Goal: Task Accomplishment & Management: Manage account settings

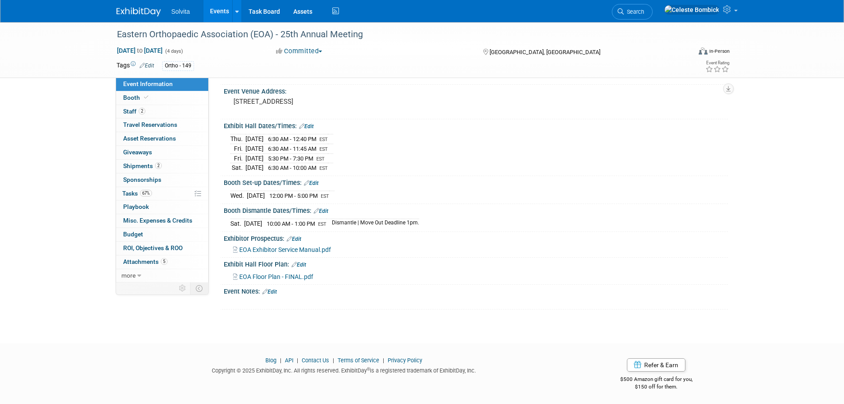
click at [128, 10] on img at bounding box center [139, 12] width 44 height 9
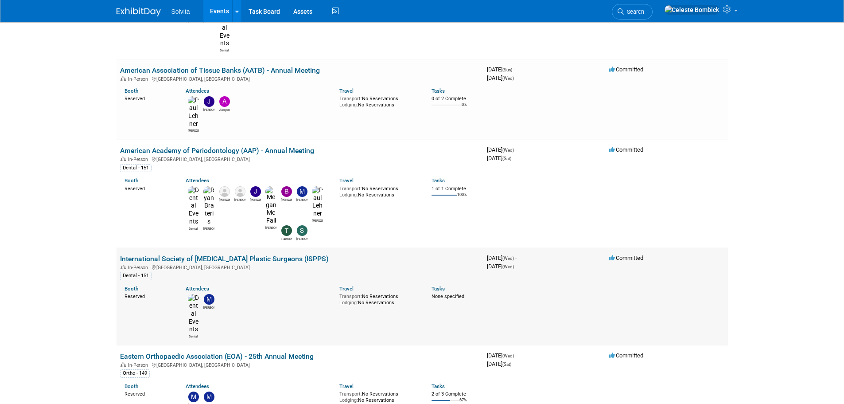
scroll to position [310, 0]
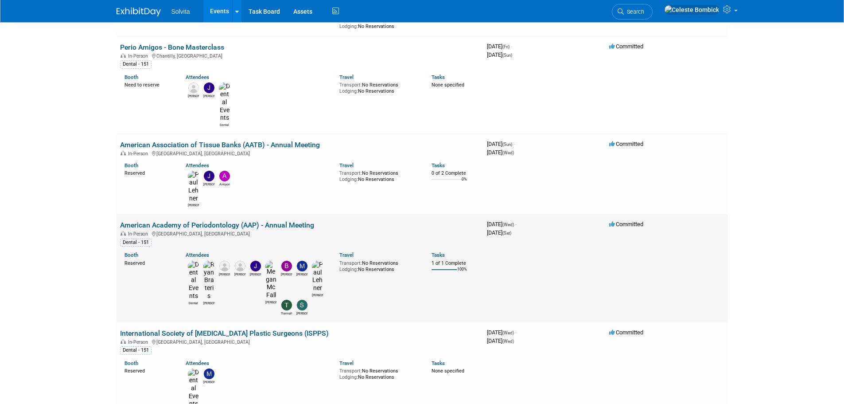
click at [180, 221] on link "American Academy of Periodontology (AAP) - Annual Meeting" at bounding box center [217, 225] width 194 height 8
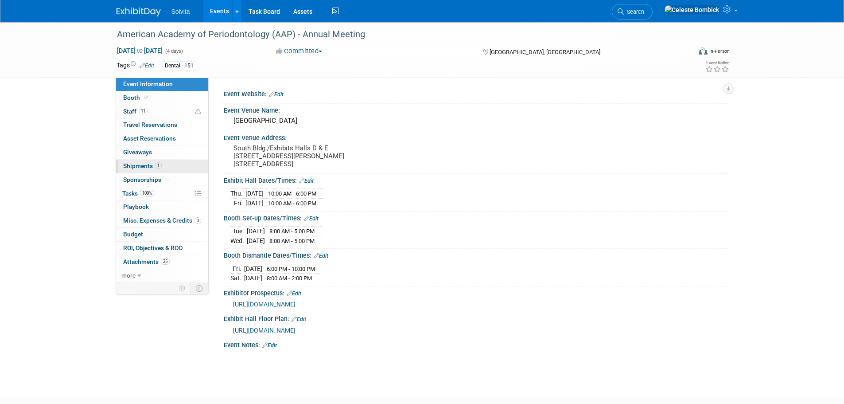
click at [138, 163] on span "Shipments 1" at bounding box center [142, 165] width 39 height 7
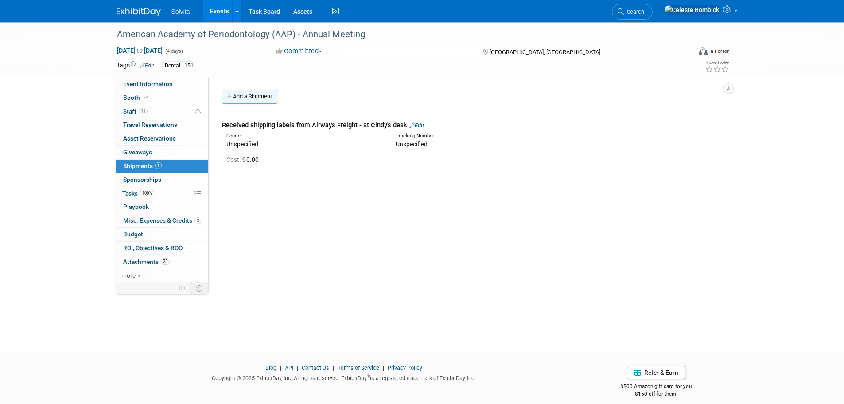
click at [253, 103] on link "Add a Shipment" at bounding box center [249, 96] width 55 height 14
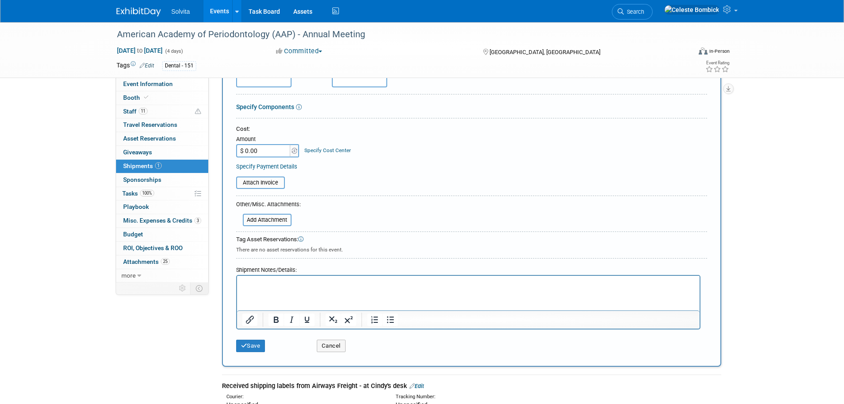
scroll to position [133, 0]
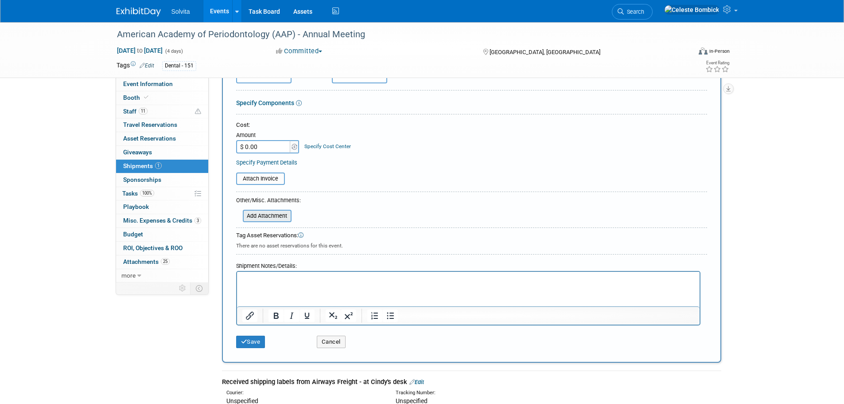
type input "Shipment to Show"
click at [272, 214] on input "file" at bounding box center [237, 215] width 105 height 11
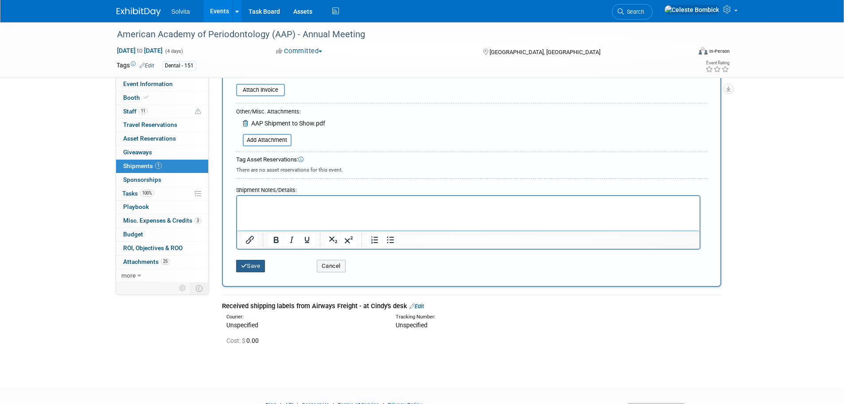
click at [250, 260] on button "Save" at bounding box center [250, 266] width 29 height 12
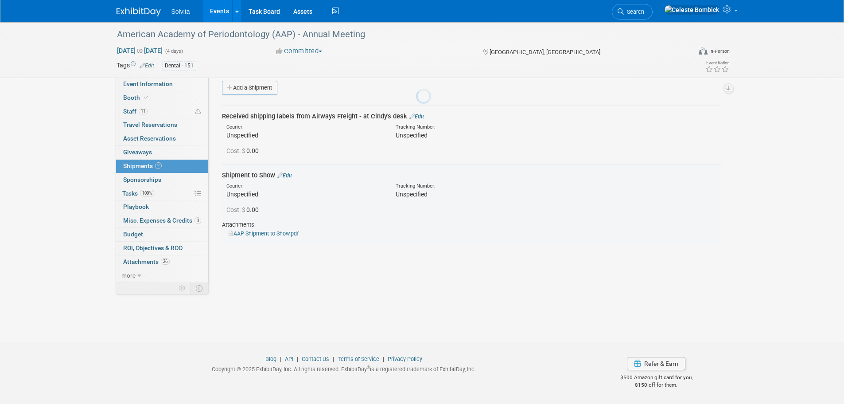
scroll to position [9, 0]
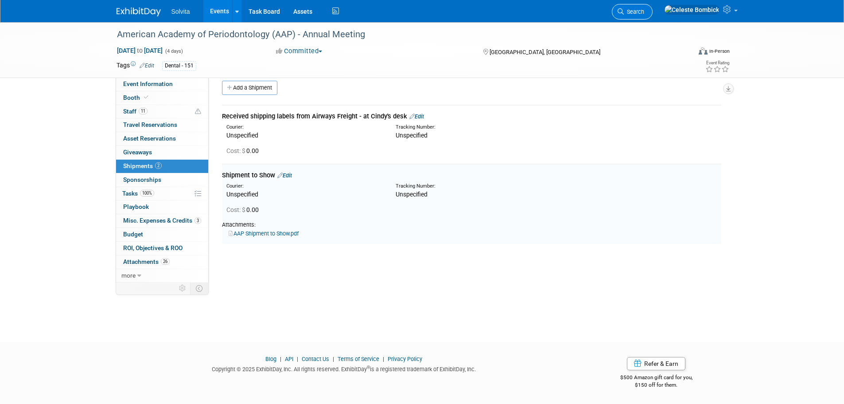
click at [653, 8] on link "Search" at bounding box center [632, 12] width 41 height 16
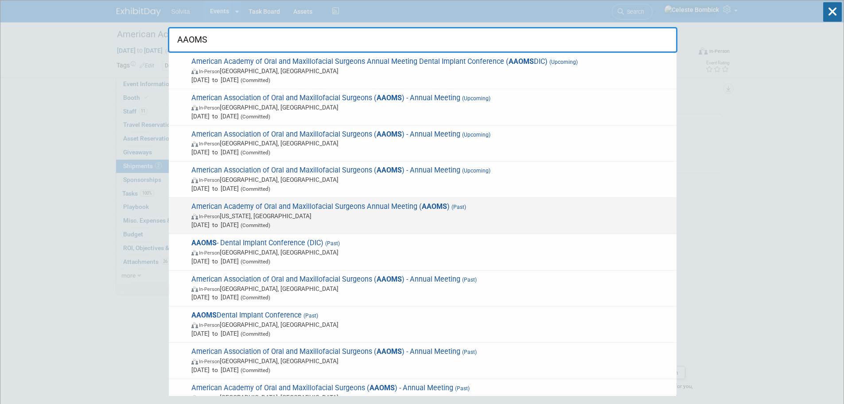
type input "AAOMS"
click at [377, 210] on span "American Academy of Oral and Maxillofacial Surgeons Annual Meeting ( AAOMS ) (P…" at bounding box center [430, 215] width 483 height 27
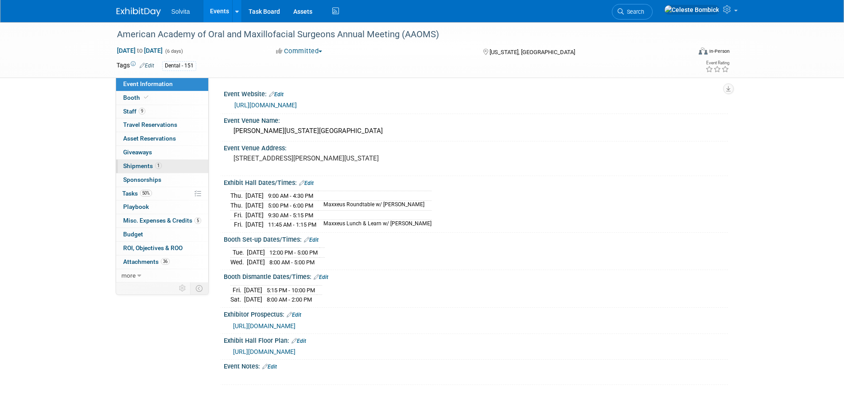
click at [145, 166] on span "Shipments 1" at bounding box center [142, 165] width 39 height 7
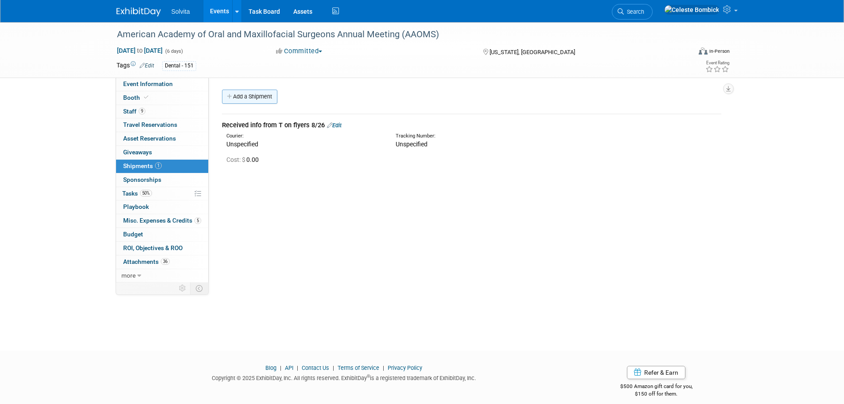
click at [258, 98] on link "Add a Shipment" at bounding box center [249, 96] width 55 height 14
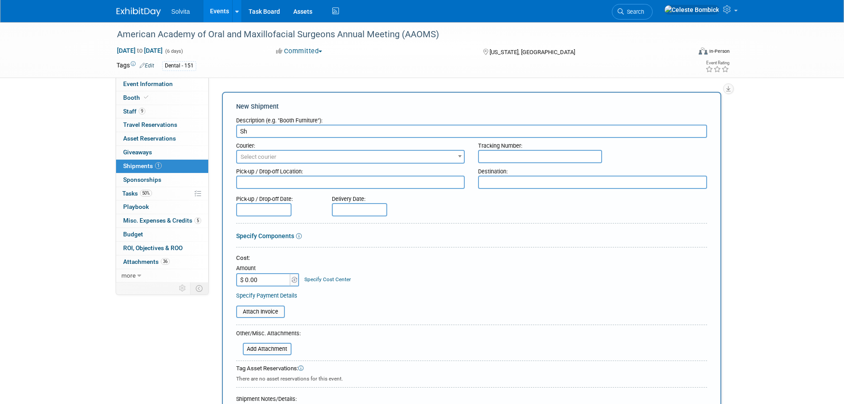
type input "S"
type input "Return Shipment from Show"
click at [272, 353] on input "file" at bounding box center [237, 348] width 105 height 11
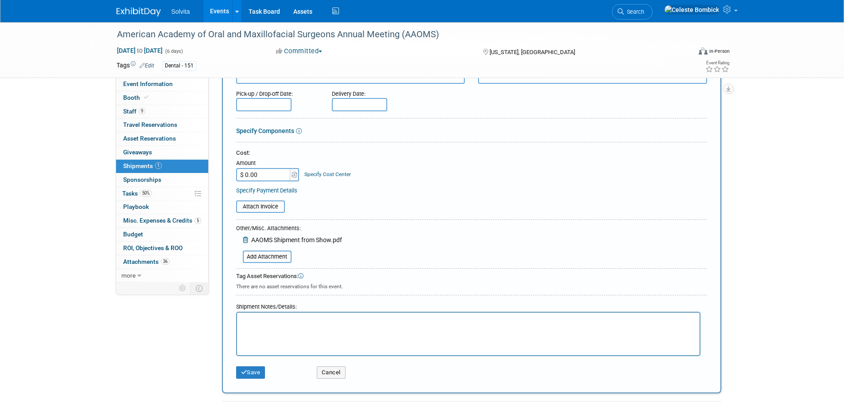
scroll to position [133, 0]
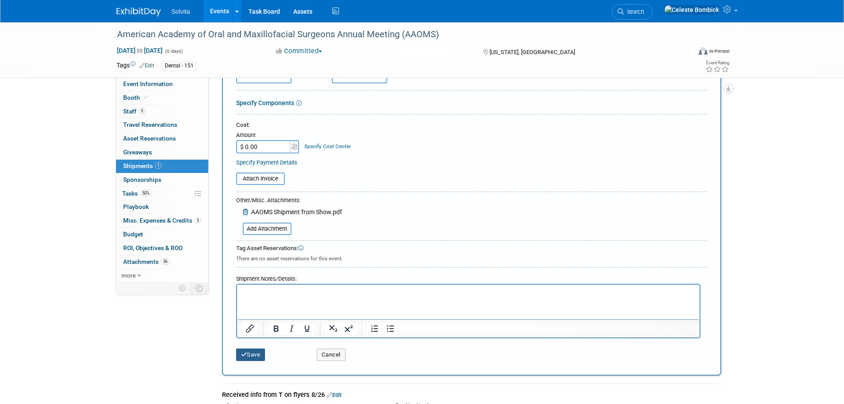
click at [257, 355] on button "Save" at bounding box center [250, 354] width 29 height 12
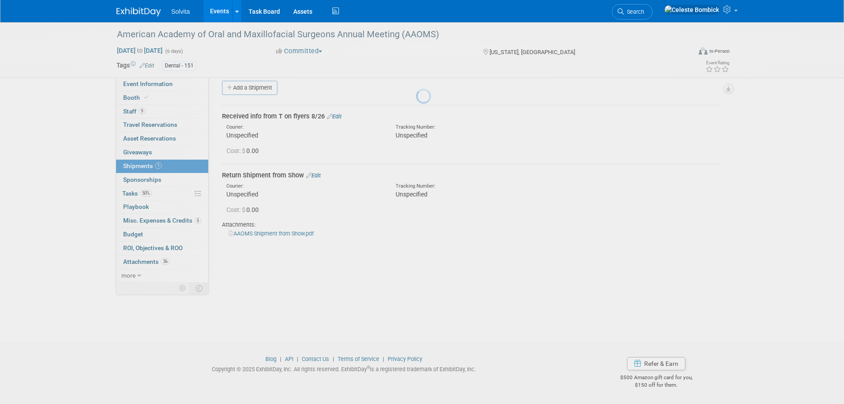
scroll to position [9, 0]
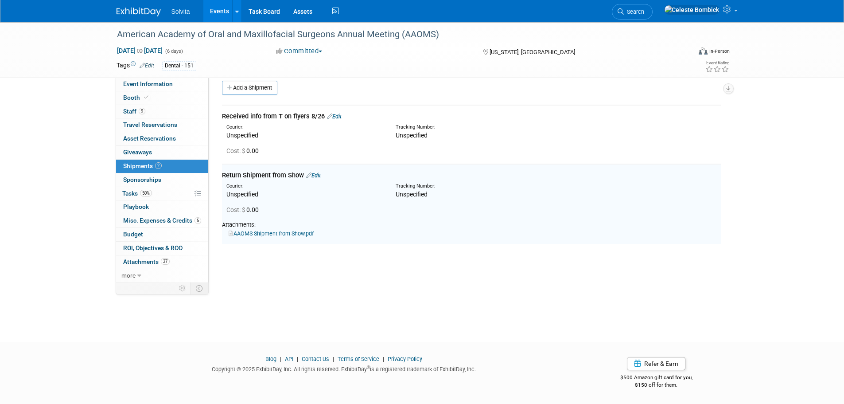
click at [127, 10] on img at bounding box center [139, 12] width 44 height 9
